Goal: Information Seeking & Learning: Learn about a topic

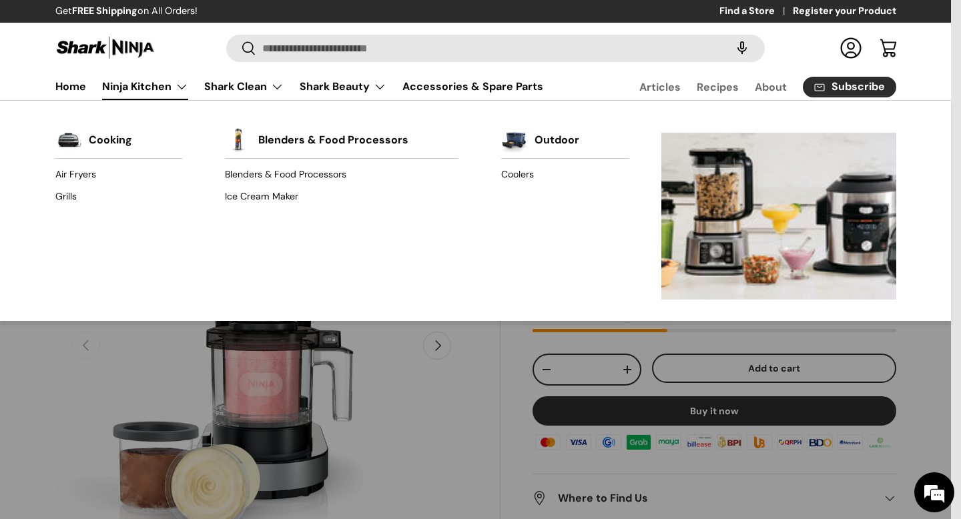
click at [155, 89] on link "Ninja Kitchen" at bounding box center [145, 86] width 86 height 27
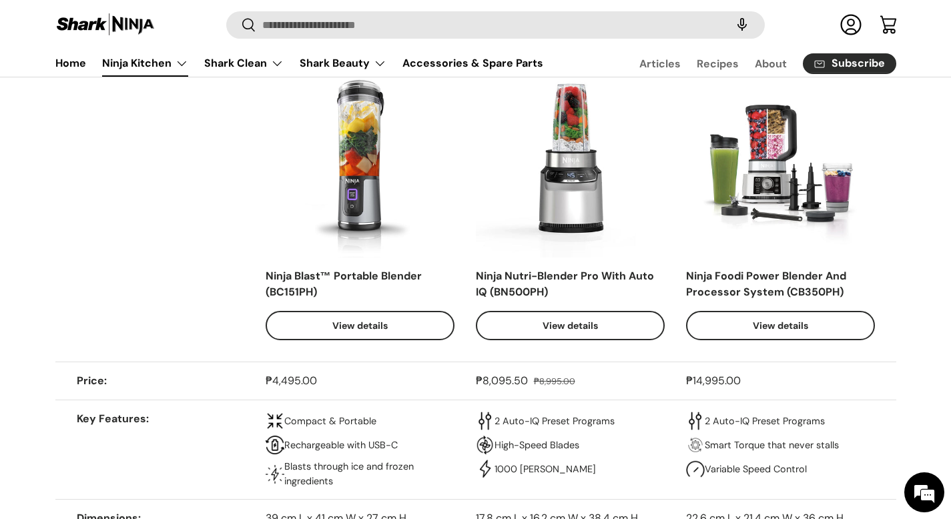
scroll to position [1156, 0]
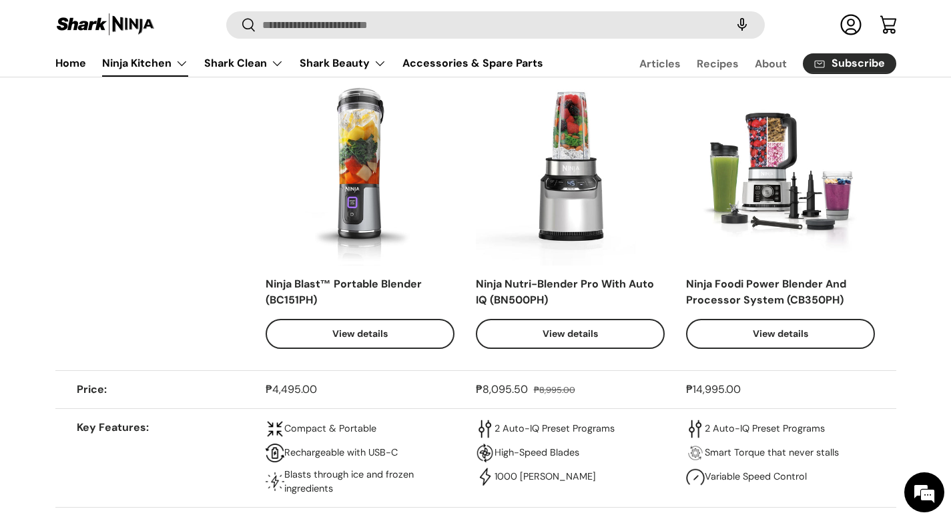
click at [784, 343] on link "View details" at bounding box center [780, 334] width 189 height 30
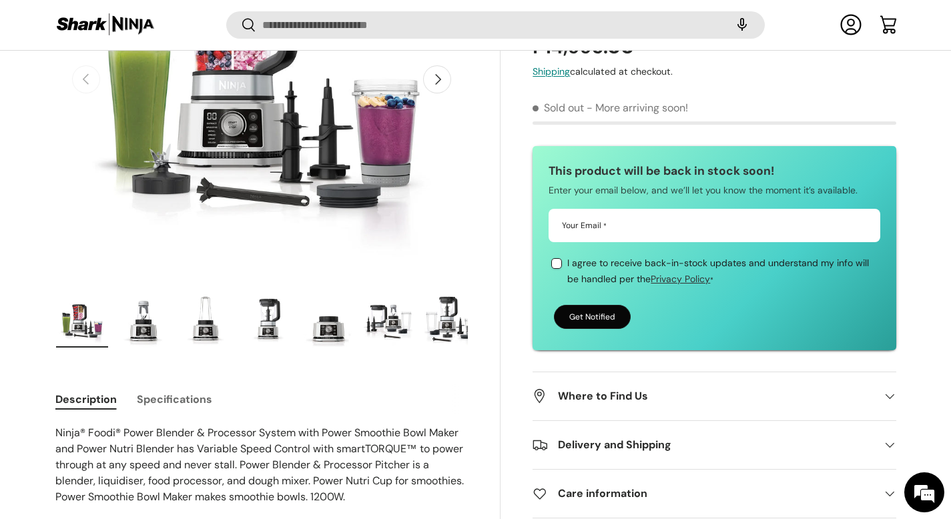
scroll to position [265, 0]
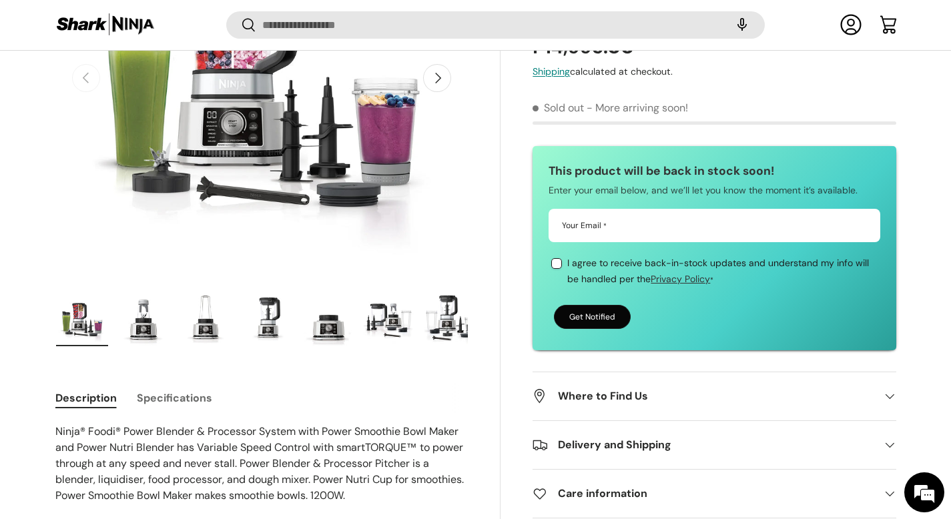
click at [139, 327] on img "Gallery Viewer" at bounding box center [143, 319] width 52 height 53
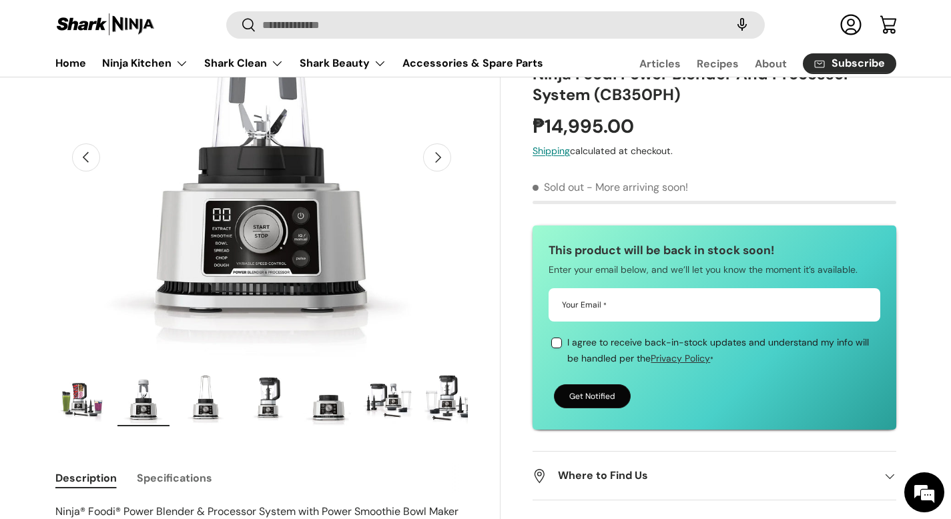
scroll to position [186, 0]
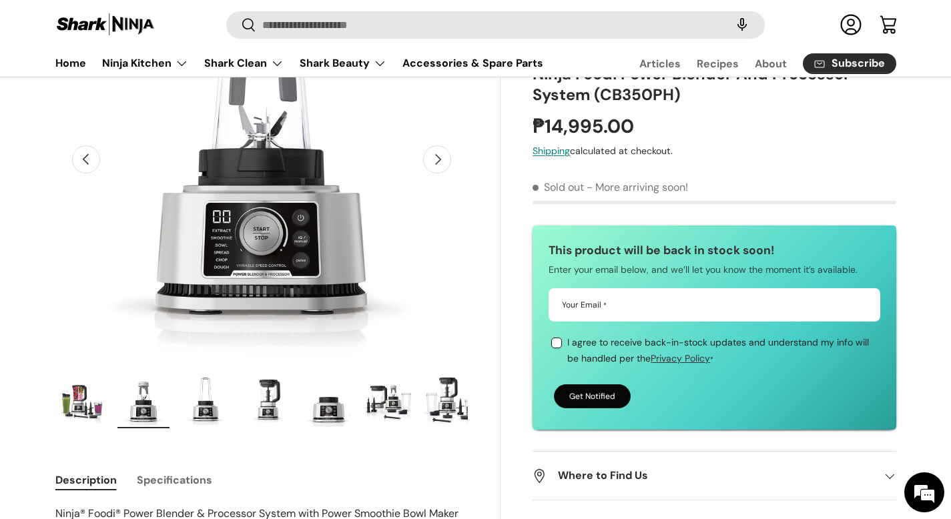
click at [212, 396] on img "Gallery Viewer" at bounding box center [205, 401] width 52 height 53
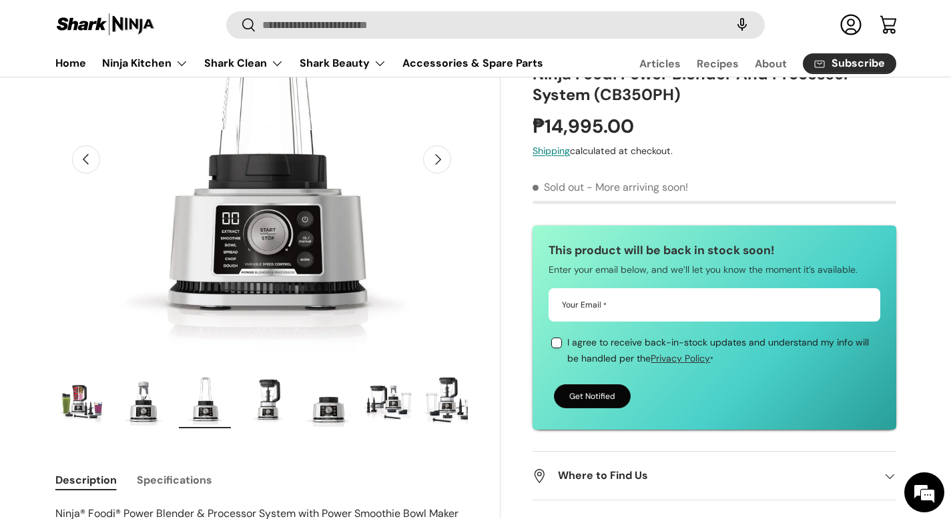
click at [260, 397] on img "Gallery Viewer" at bounding box center [266, 401] width 52 height 53
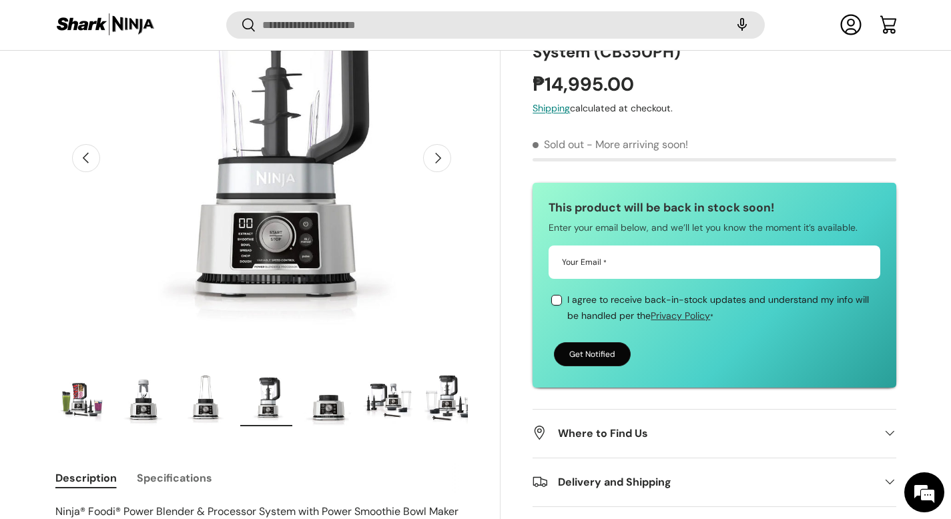
scroll to position [185, 0]
click at [328, 413] on img "Gallery Viewer" at bounding box center [328, 398] width 52 height 53
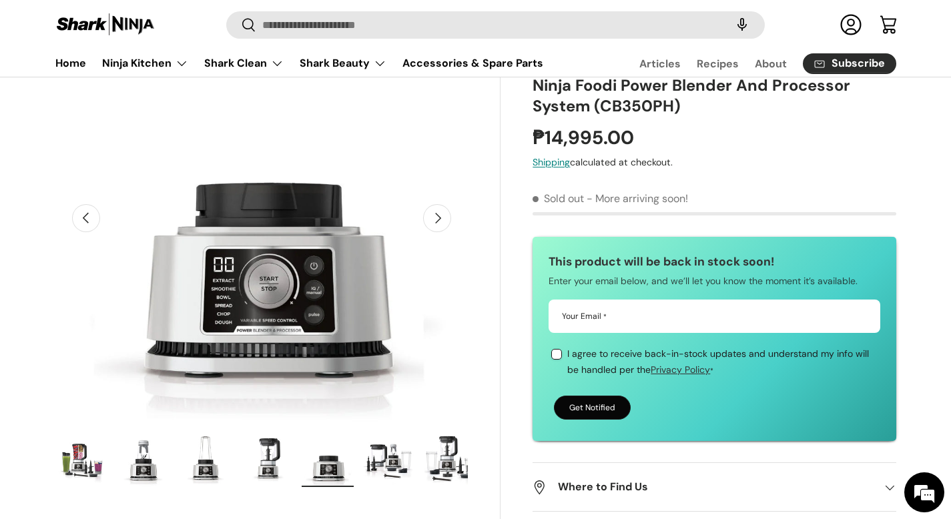
scroll to position [131, 0]
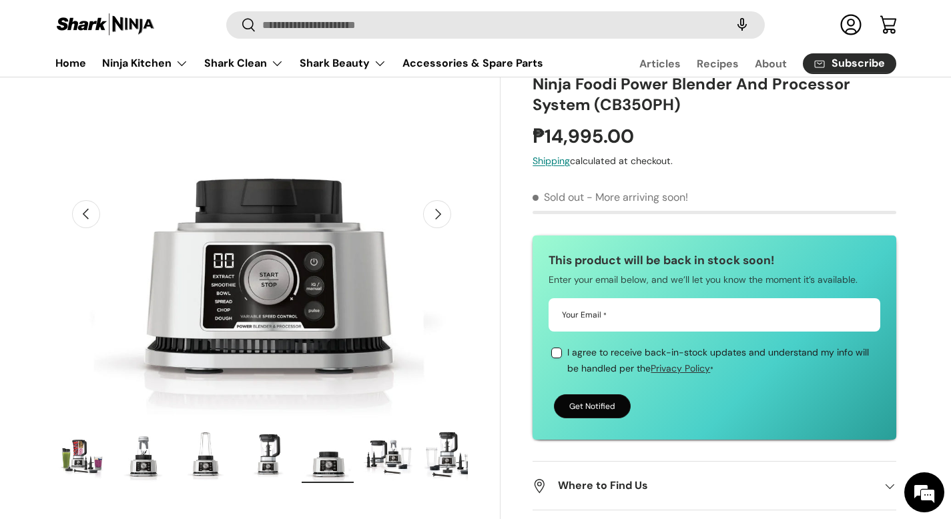
click at [376, 440] on img "Gallery Viewer" at bounding box center [389, 456] width 52 height 53
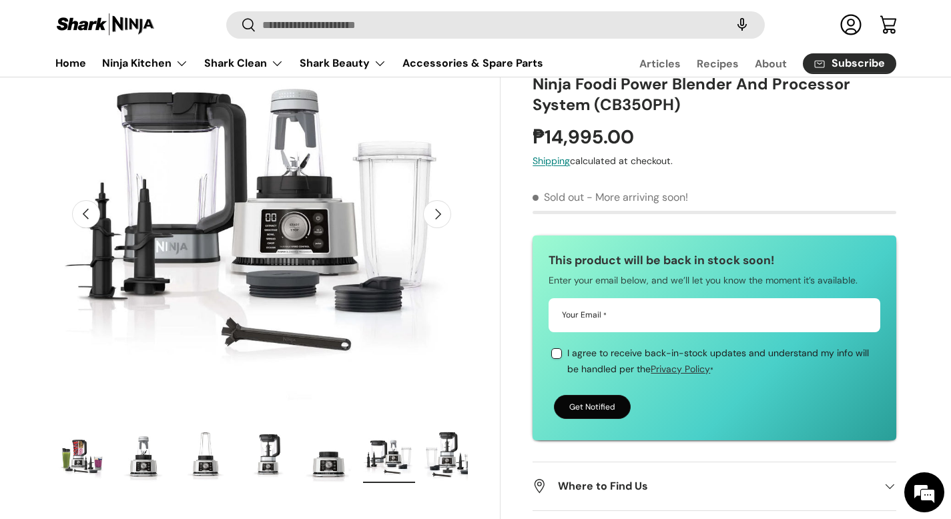
click at [439, 448] on img "Gallery Viewer" at bounding box center [450, 456] width 52 height 53
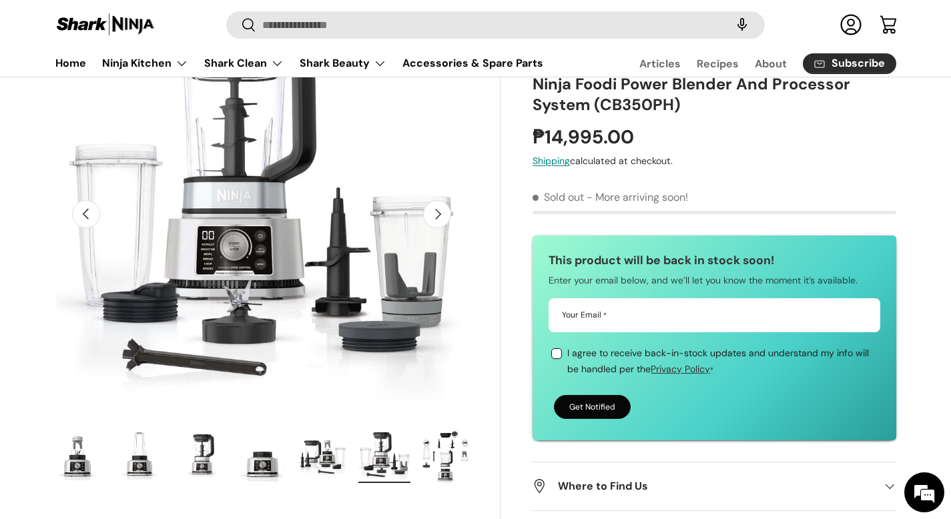
scroll to position [0, 70]
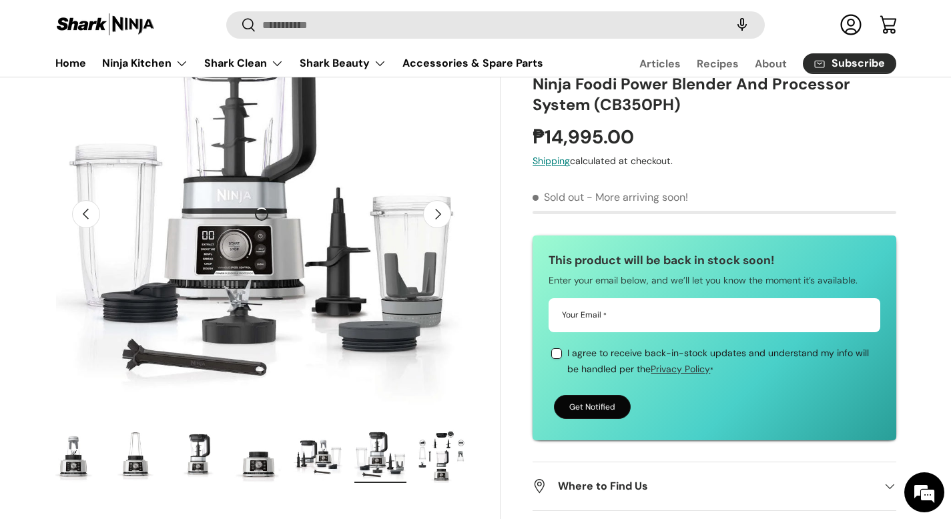
click at [440, 450] on img "Gallery Viewer" at bounding box center [442, 456] width 52 height 53
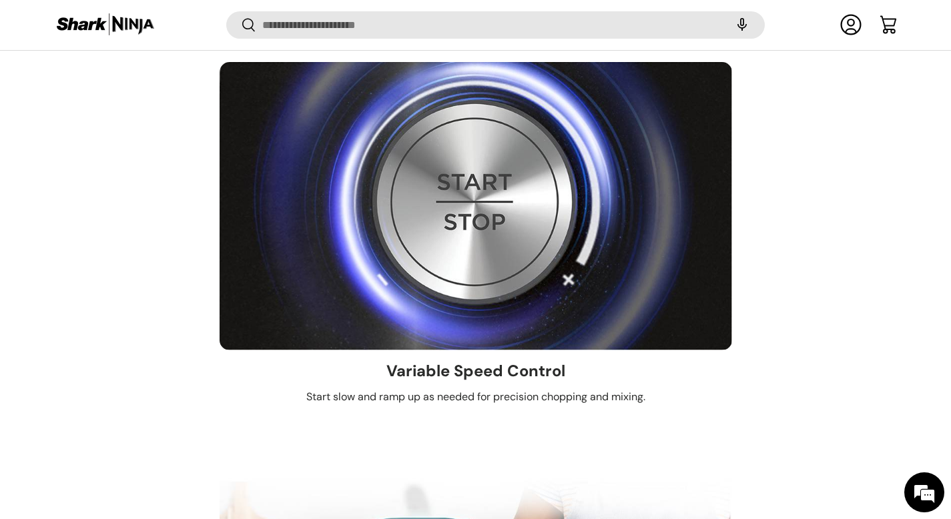
scroll to position [4772, 0]
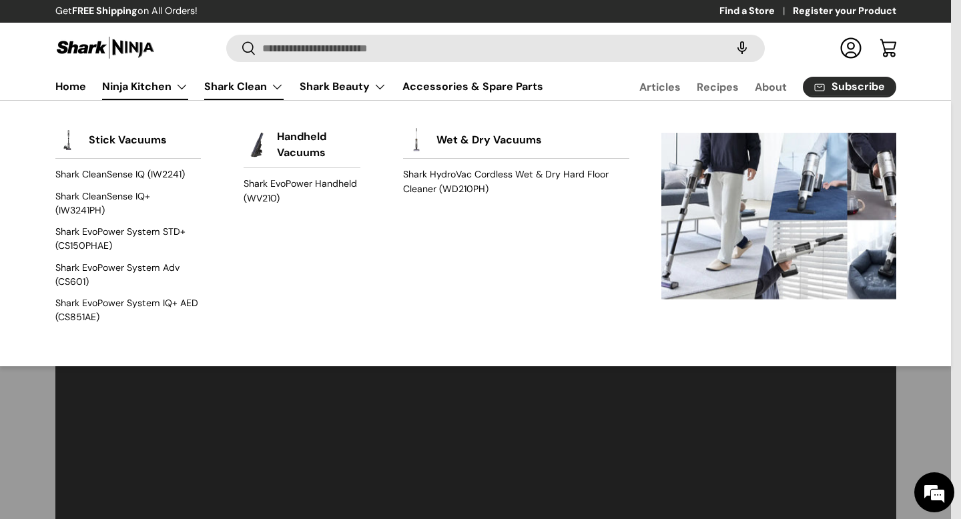
click at [246, 83] on link "Shark Clean" at bounding box center [243, 86] width 79 height 27
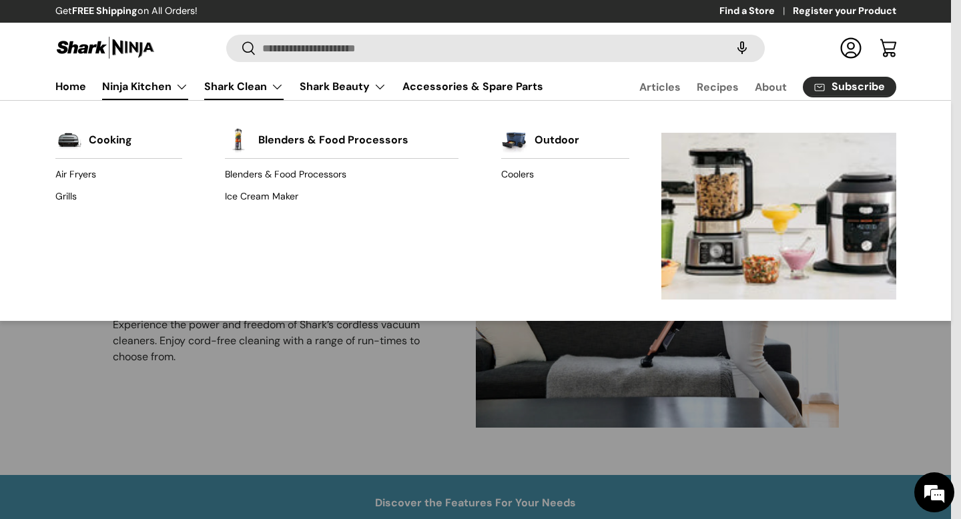
click at [159, 95] on link "Ninja Kitchen" at bounding box center [145, 86] width 86 height 27
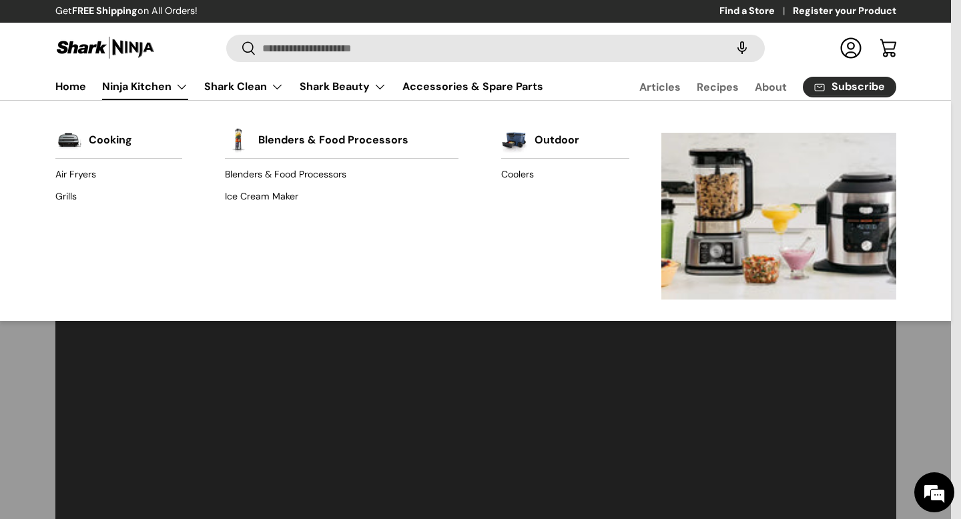
click at [176, 91] on link "Ninja Kitchen" at bounding box center [145, 86] width 86 height 27
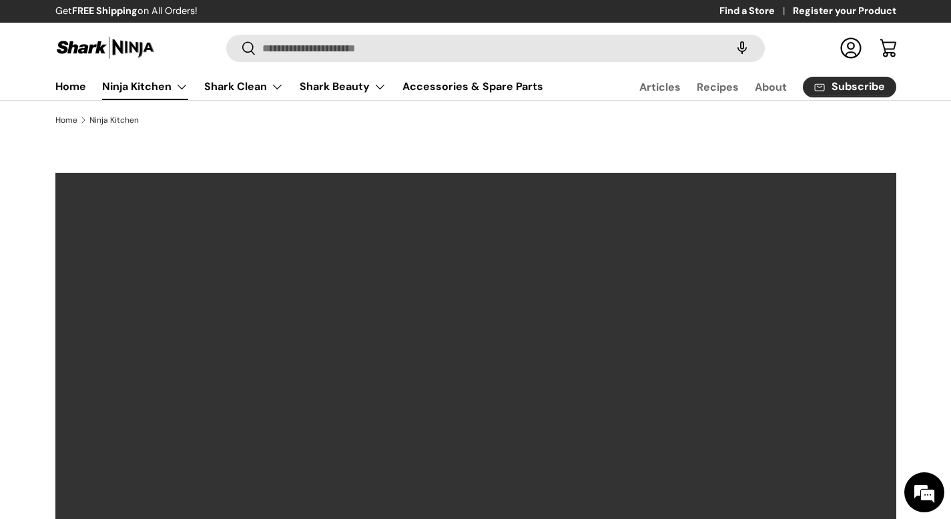
click at [113, 122] on link "Ninja Kitchen" at bounding box center [113, 120] width 49 height 8
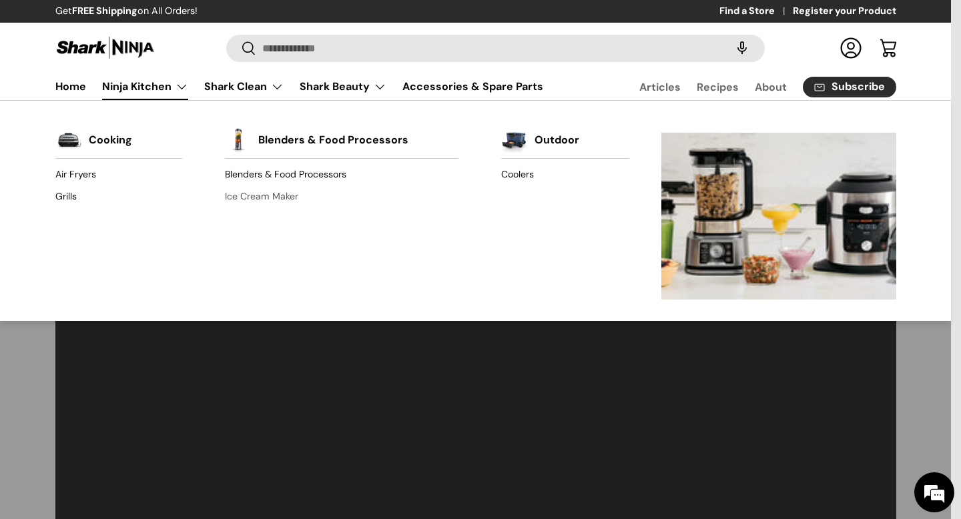
click at [287, 194] on link "Ice Cream Maker" at bounding box center [342, 195] width 234 height 21
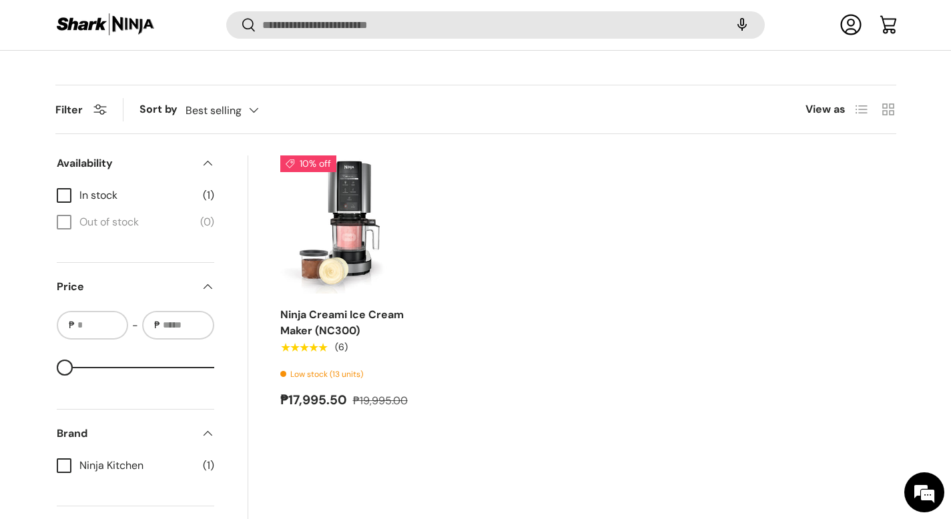
scroll to position [421, 0]
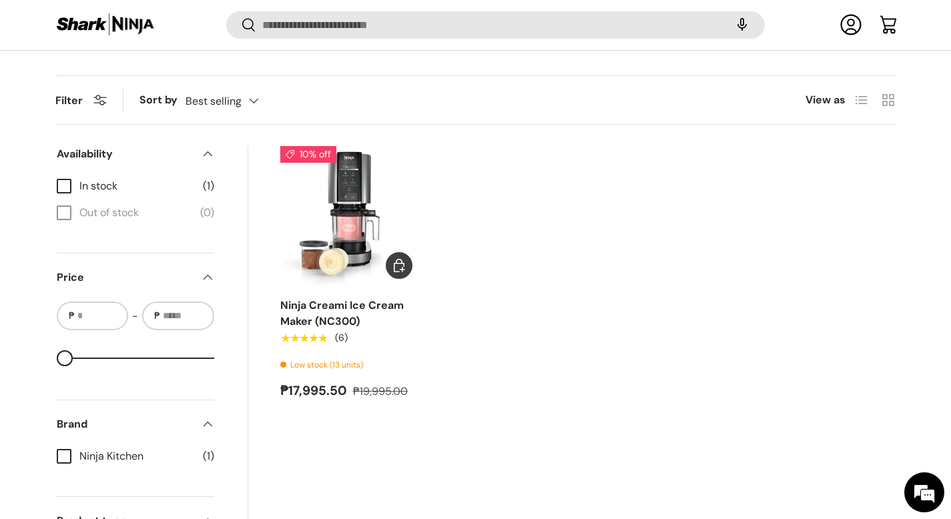
click at [0, 0] on img "Ninja Creami Ice Cream Maker (NC300)" at bounding box center [0, 0] width 0 height 0
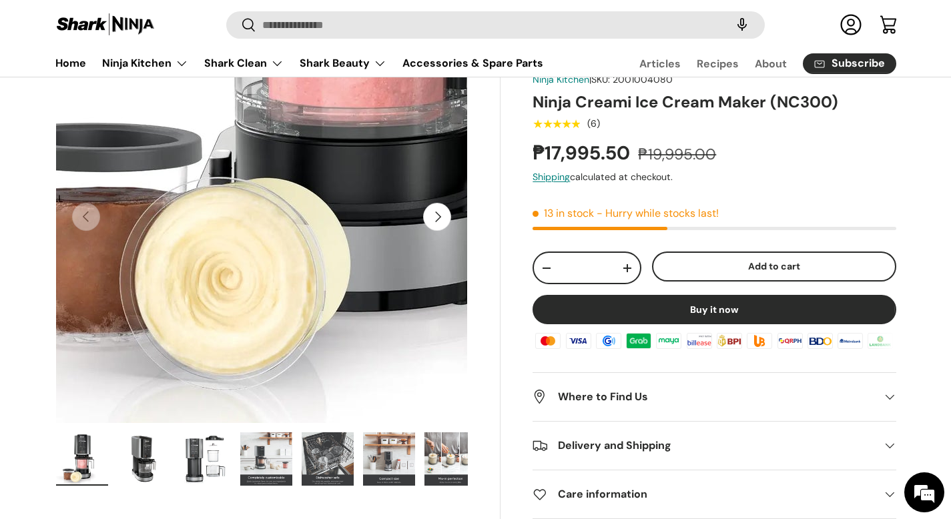
scroll to position [121, 0]
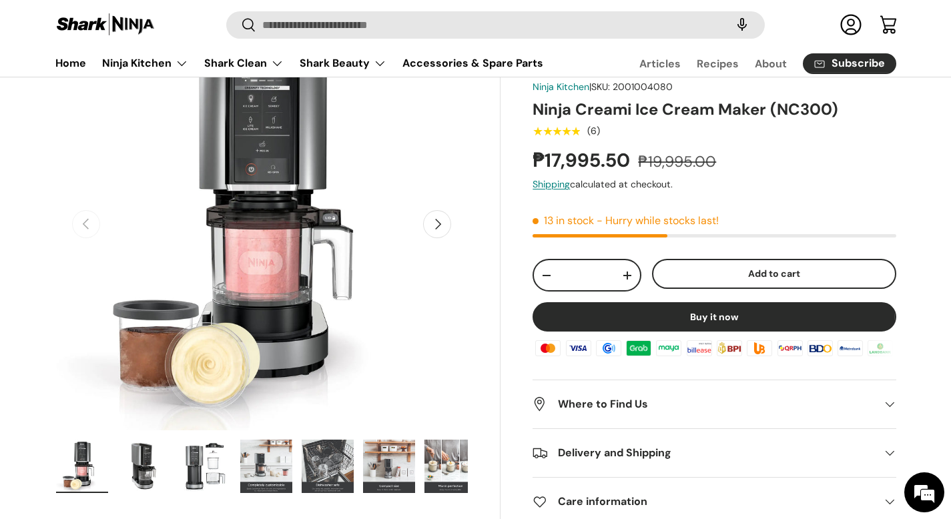
click at [446, 231] on button "Next" at bounding box center [437, 224] width 28 height 28
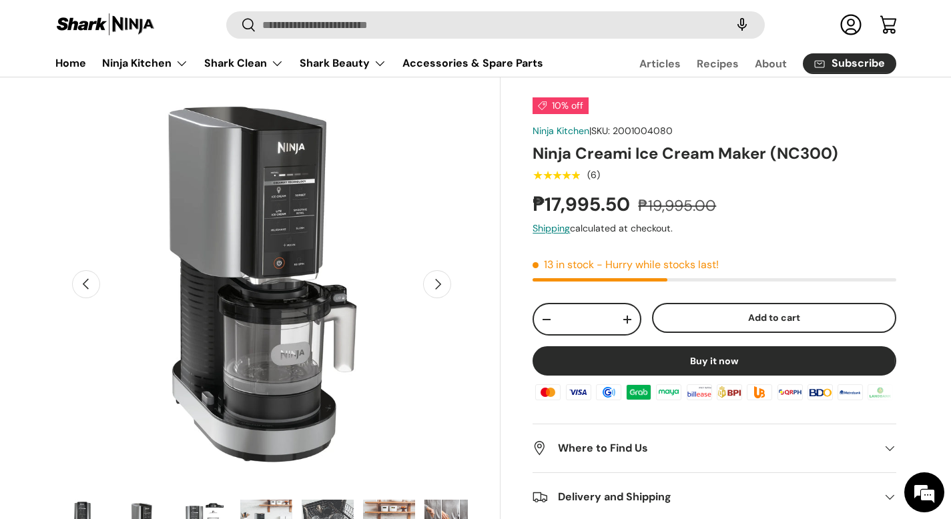
scroll to position [47, 0]
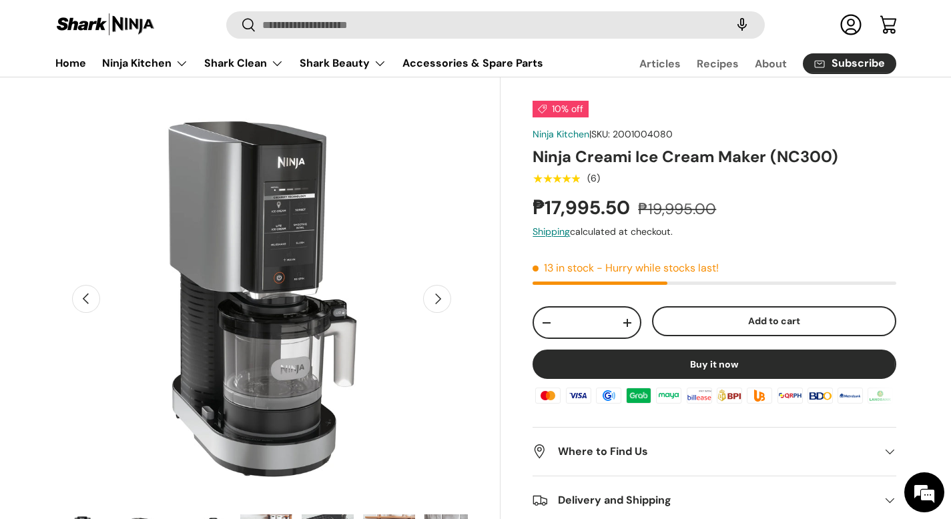
click at [439, 300] on button "Next" at bounding box center [437, 299] width 28 height 28
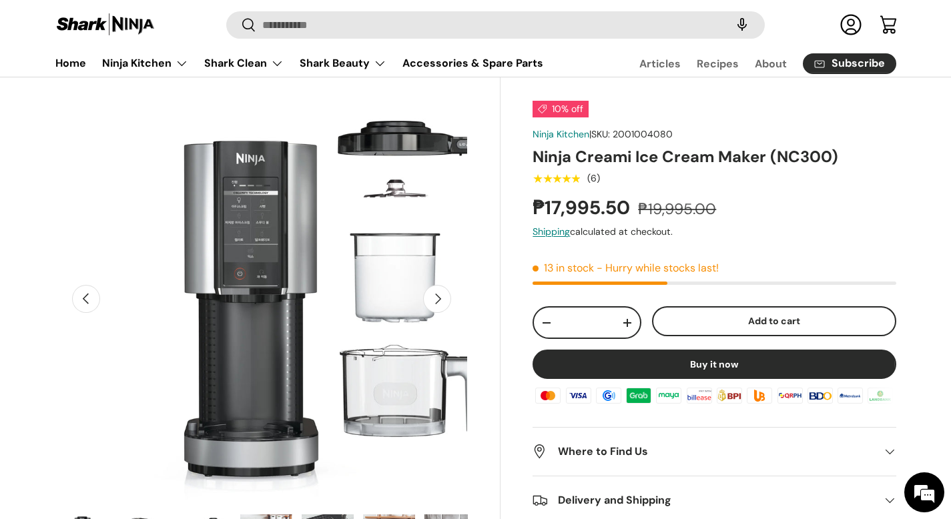
scroll to position [0, 839]
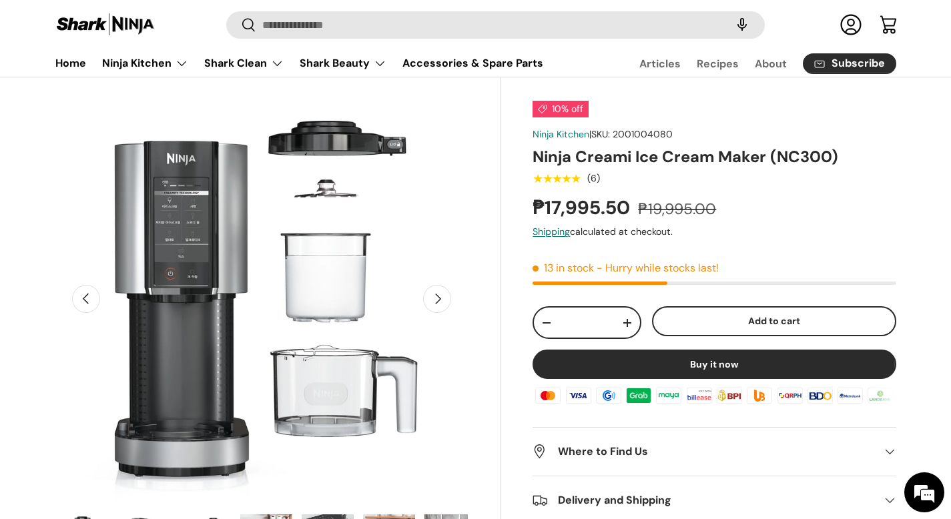
click at [439, 300] on button "Next" at bounding box center [437, 299] width 28 height 28
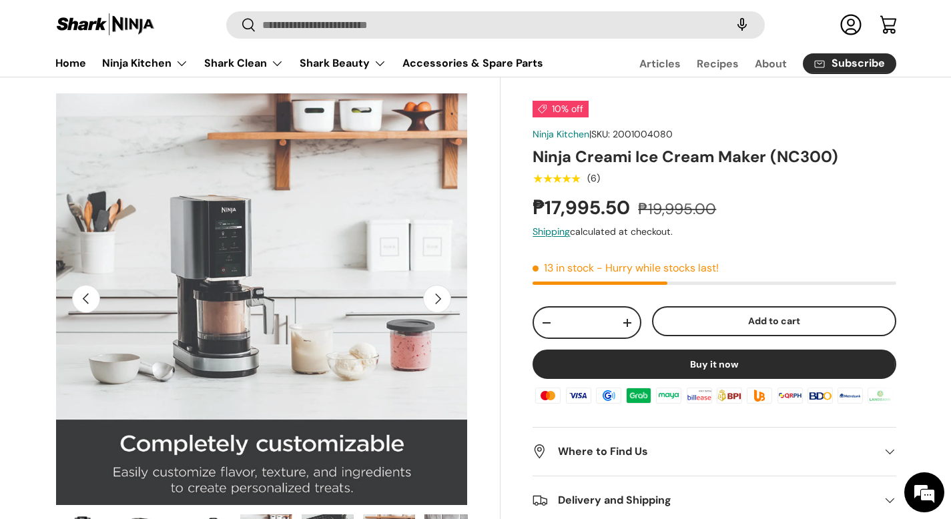
click at [439, 300] on button "Next" at bounding box center [437, 299] width 28 height 28
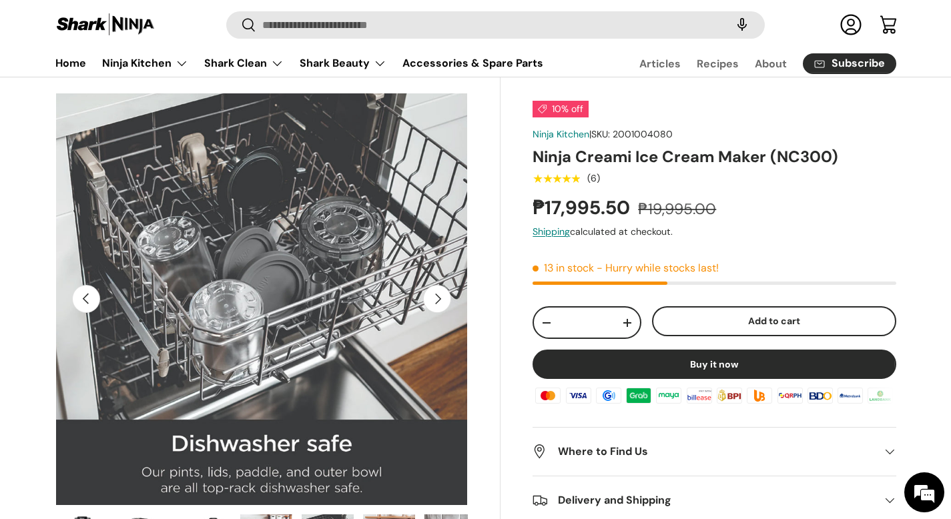
scroll to position [0, 0]
click at [439, 300] on button "Next" at bounding box center [437, 299] width 28 height 28
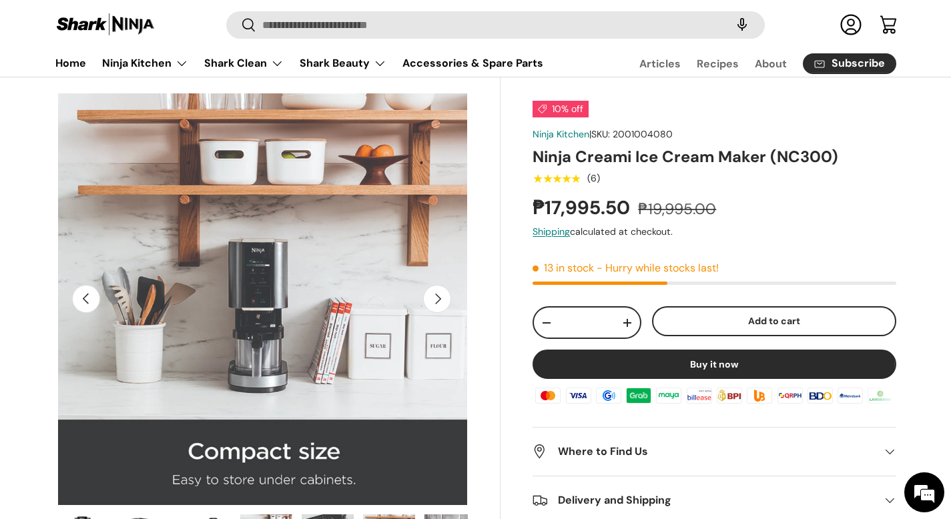
scroll to position [0, 2098]
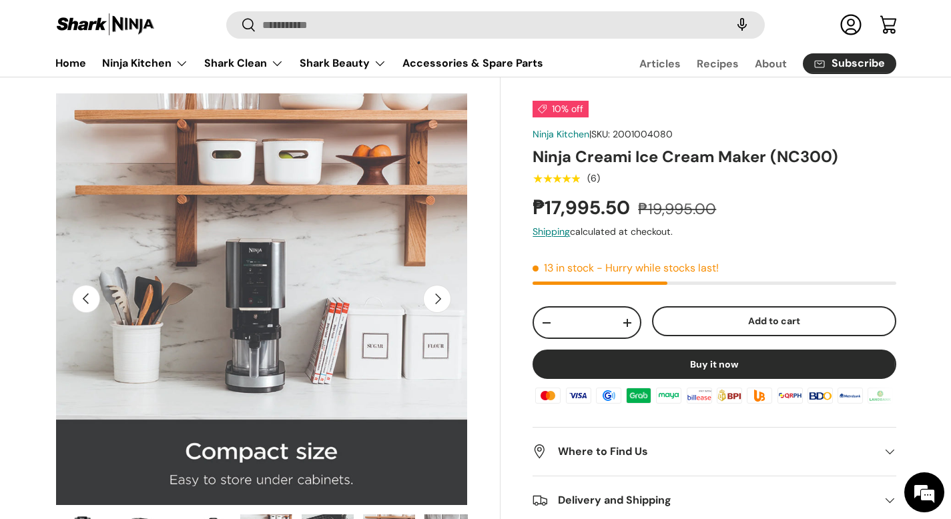
click at [439, 300] on button "Next" at bounding box center [437, 299] width 28 height 28
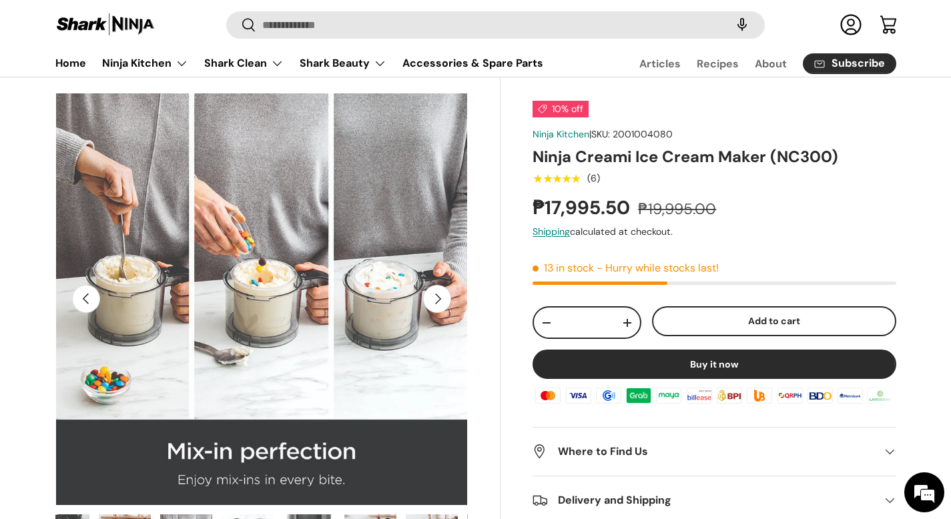
scroll to position [0, 368]
click at [439, 300] on button "Next" at bounding box center [437, 299] width 28 height 28
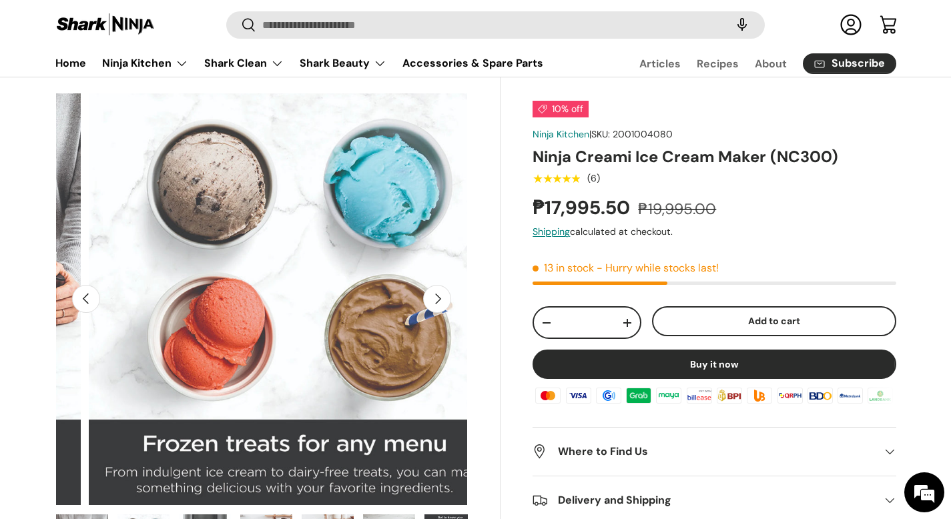
scroll to position [0, 2936]
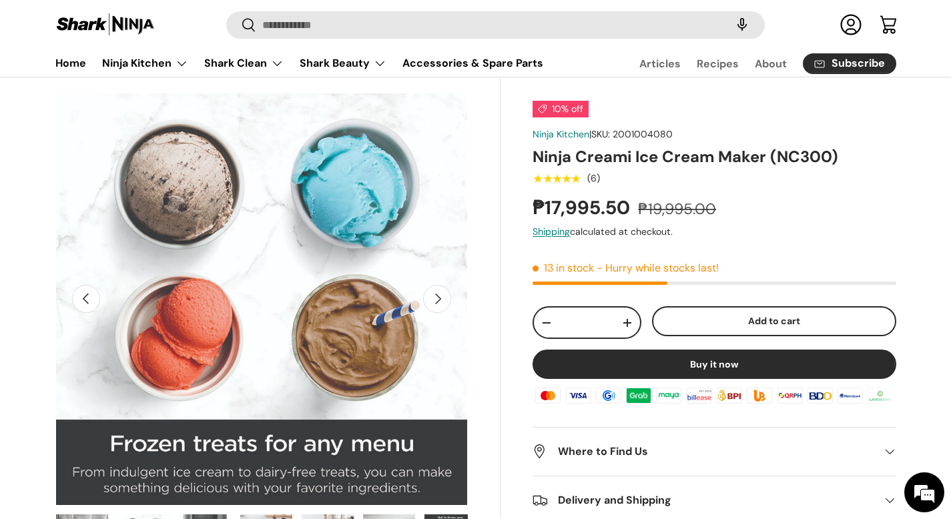
click at [439, 300] on button "Next" at bounding box center [437, 299] width 28 height 28
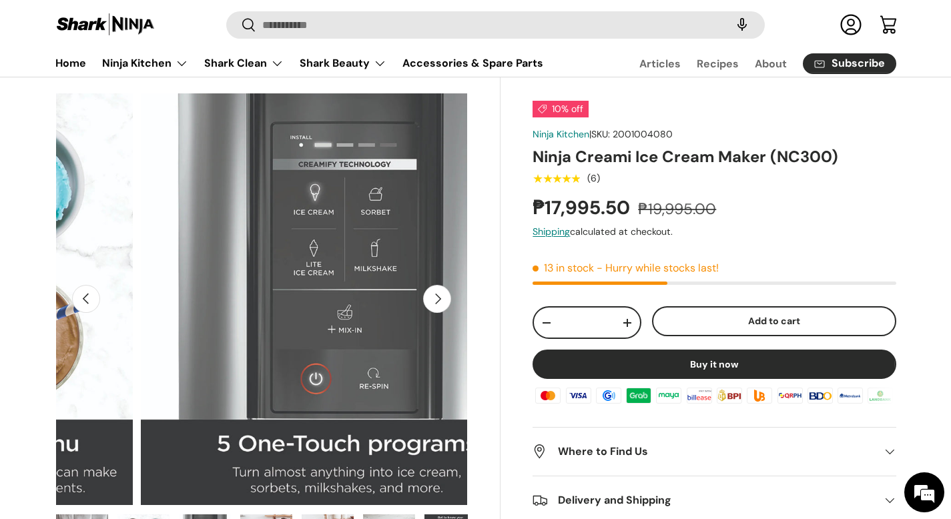
scroll to position [0, 3356]
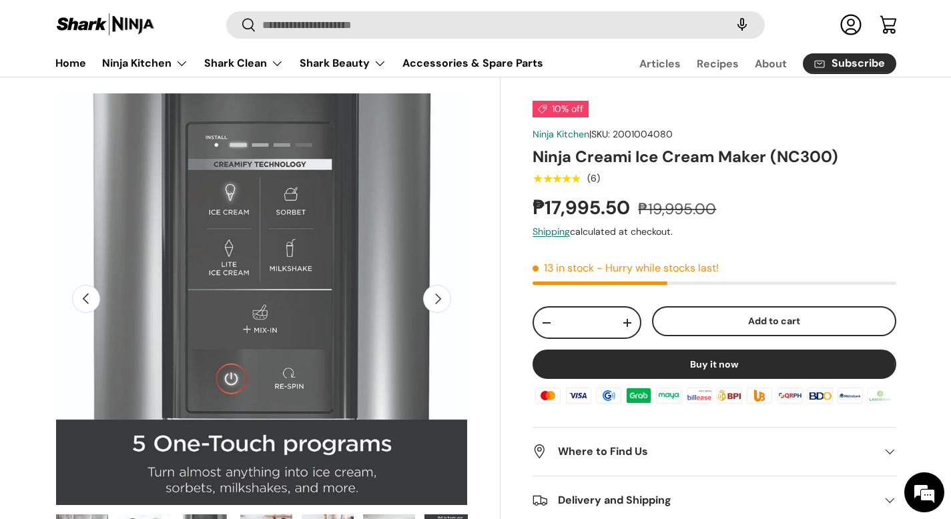
click at [439, 300] on button "Next" at bounding box center [437, 299] width 28 height 28
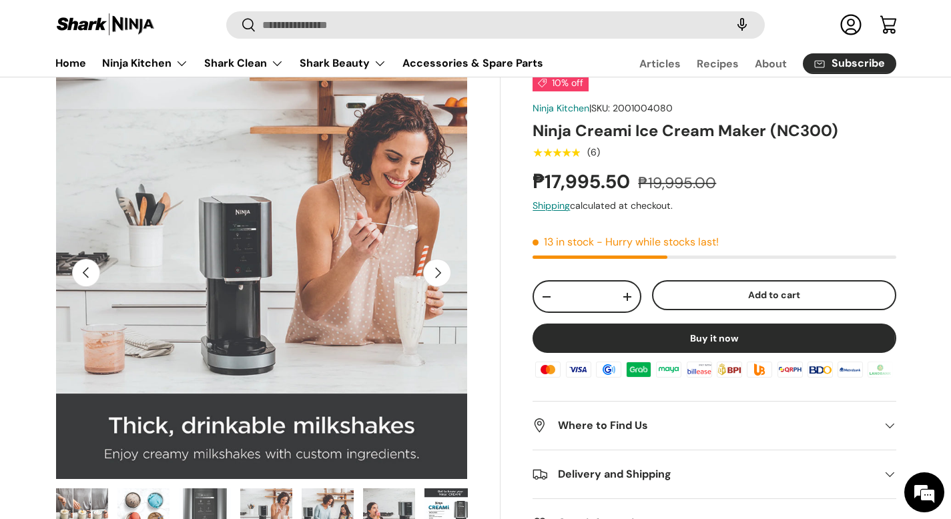
scroll to position [73, 0]
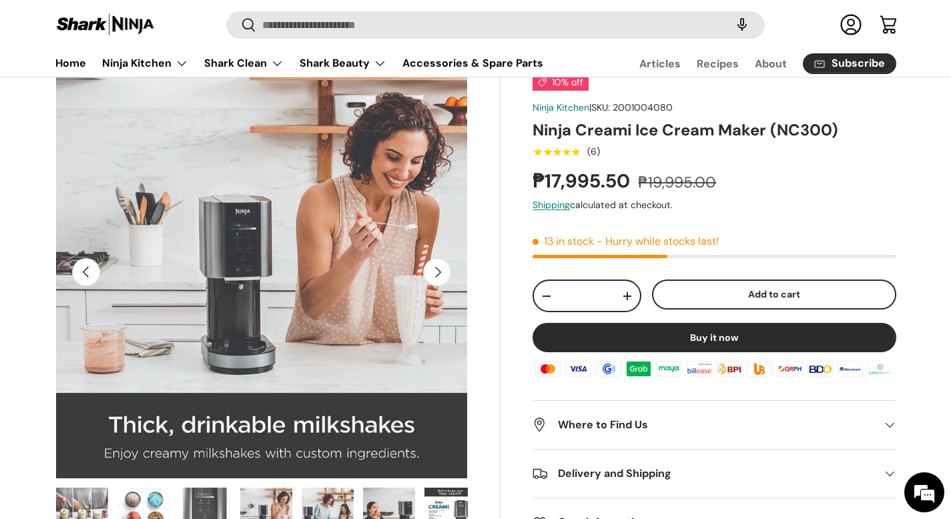
click at [442, 272] on button "Next" at bounding box center [437, 272] width 28 height 28
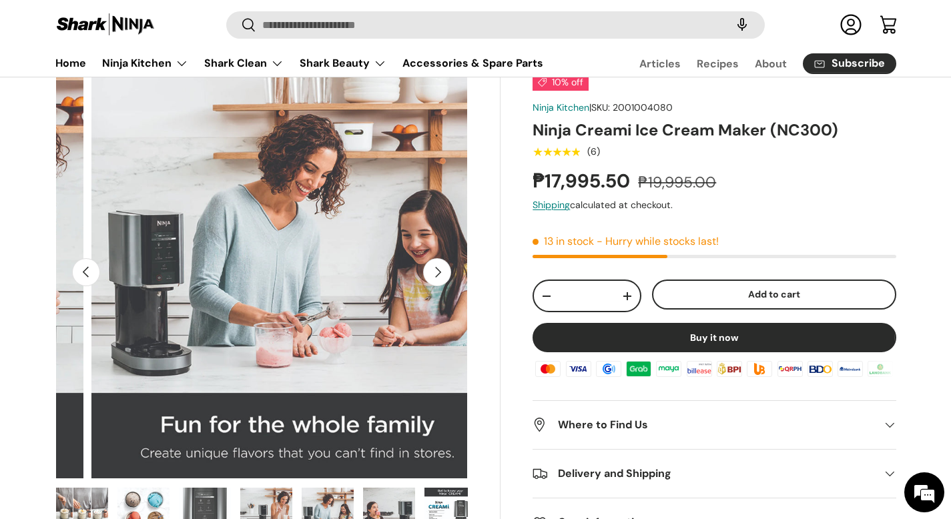
scroll to position [0, 4195]
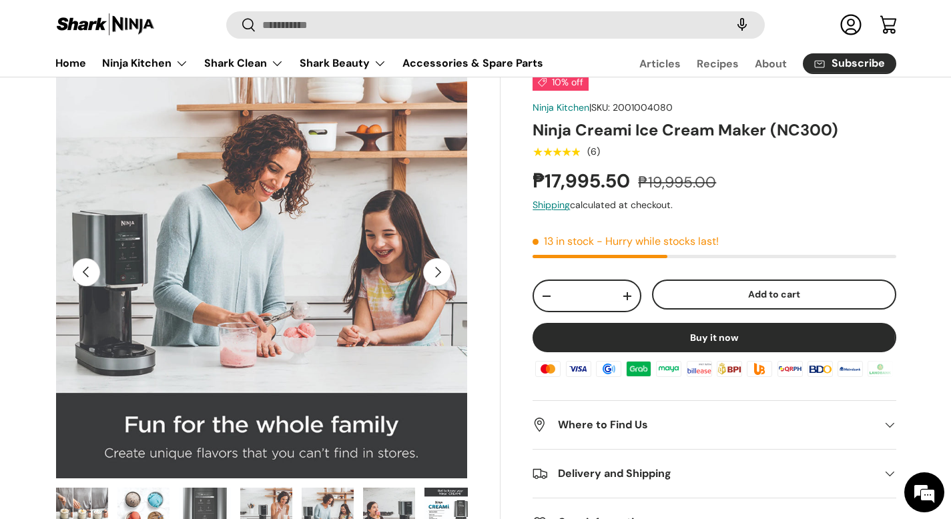
click at [442, 272] on button "Next" at bounding box center [437, 272] width 28 height 28
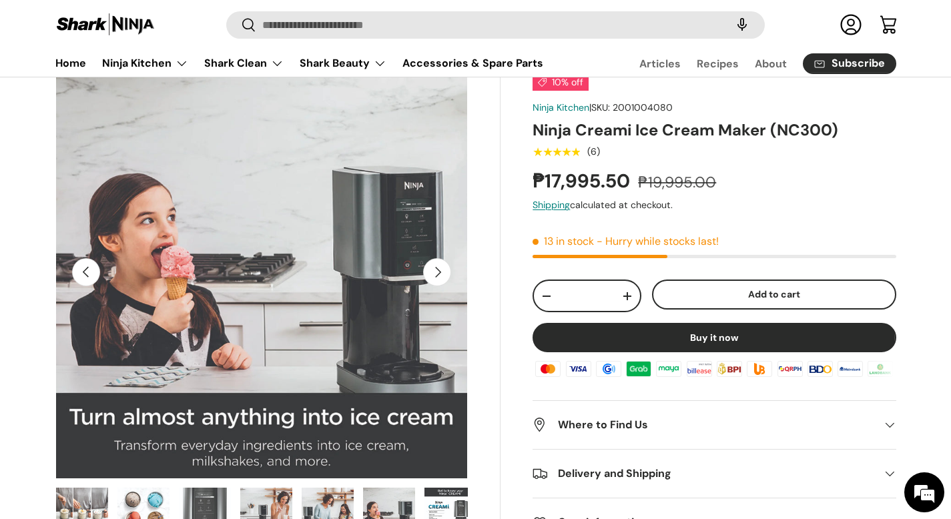
click at [442, 272] on button "Next" at bounding box center [437, 272] width 28 height 28
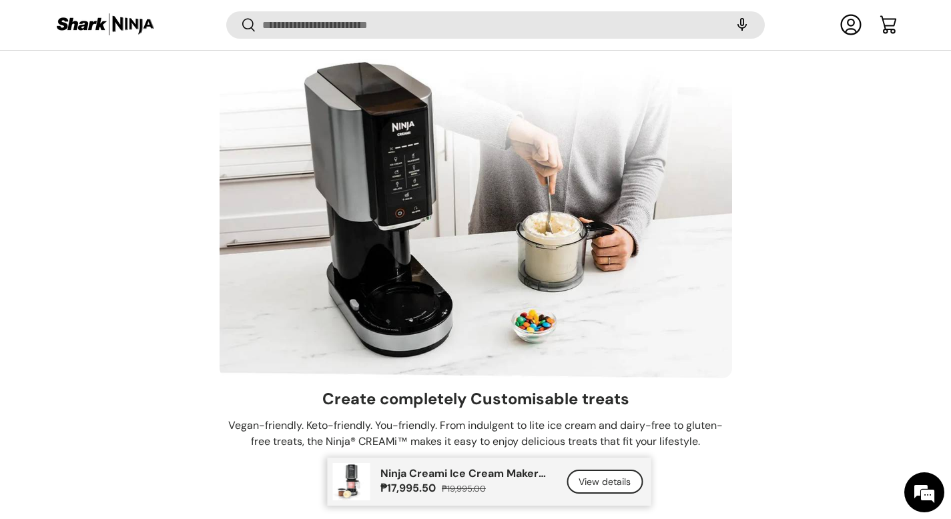
scroll to position [2150, 0]
